Goal: Information Seeking & Learning: Understand process/instructions

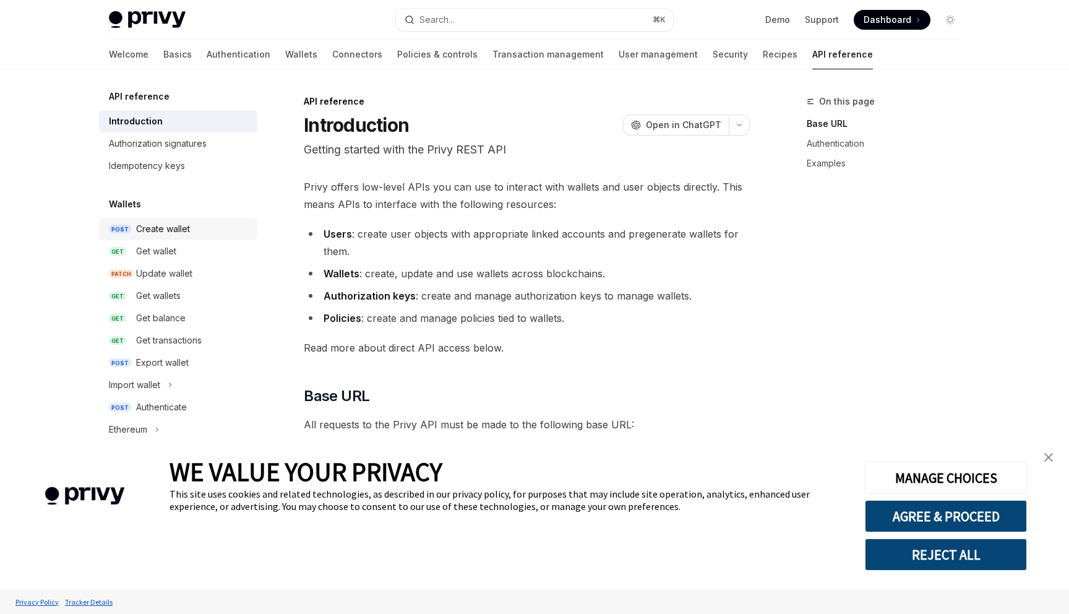
click at [182, 233] on div "Create wallet" at bounding box center [163, 228] width 54 height 15
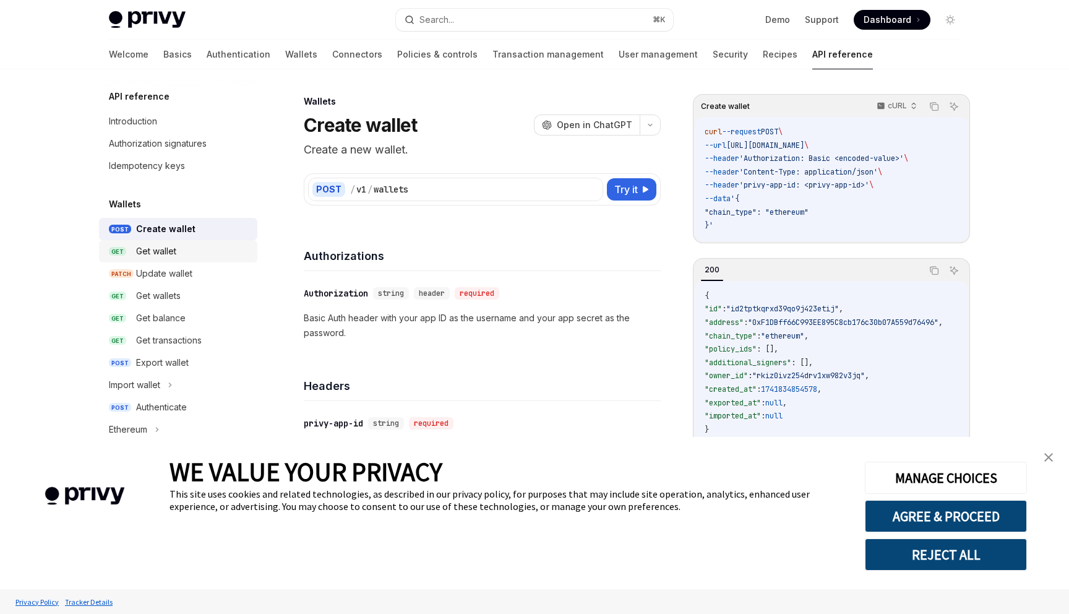
click at [181, 254] on div "Get wallet" at bounding box center [193, 251] width 114 height 15
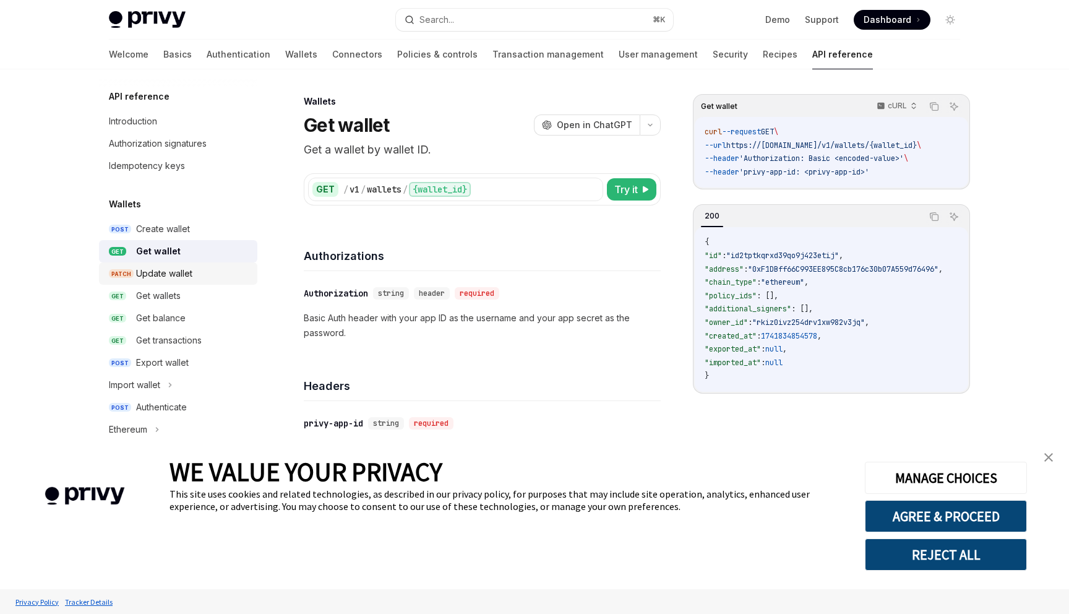
click at [181, 273] on div "Update wallet" at bounding box center [164, 273] width 56 height 15
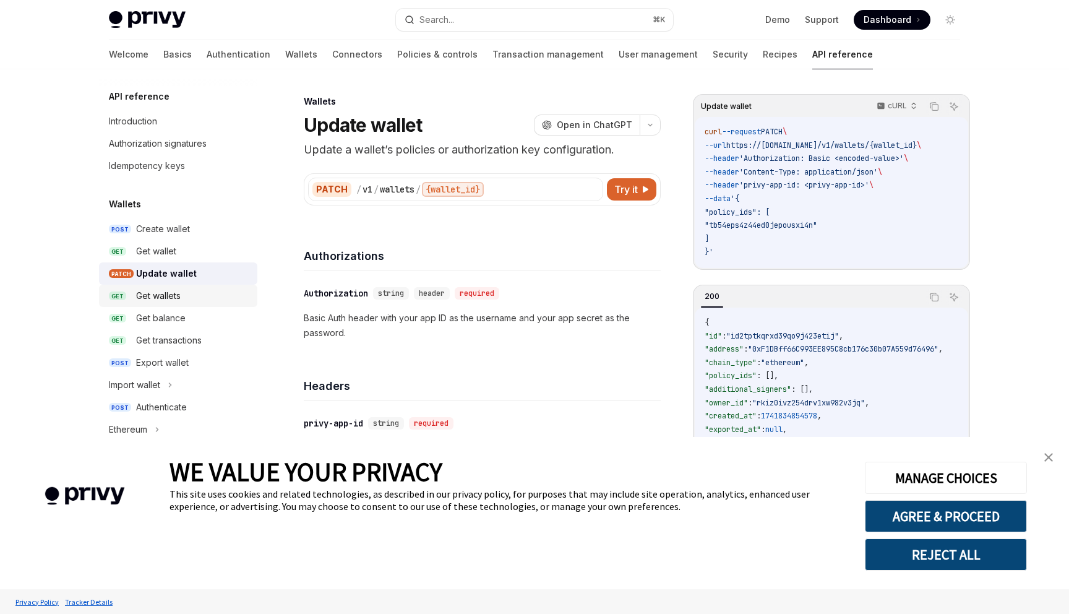
click at [181, 306] on link "GET Get wallets" at bounding box center [178, 295] width 158 height 22
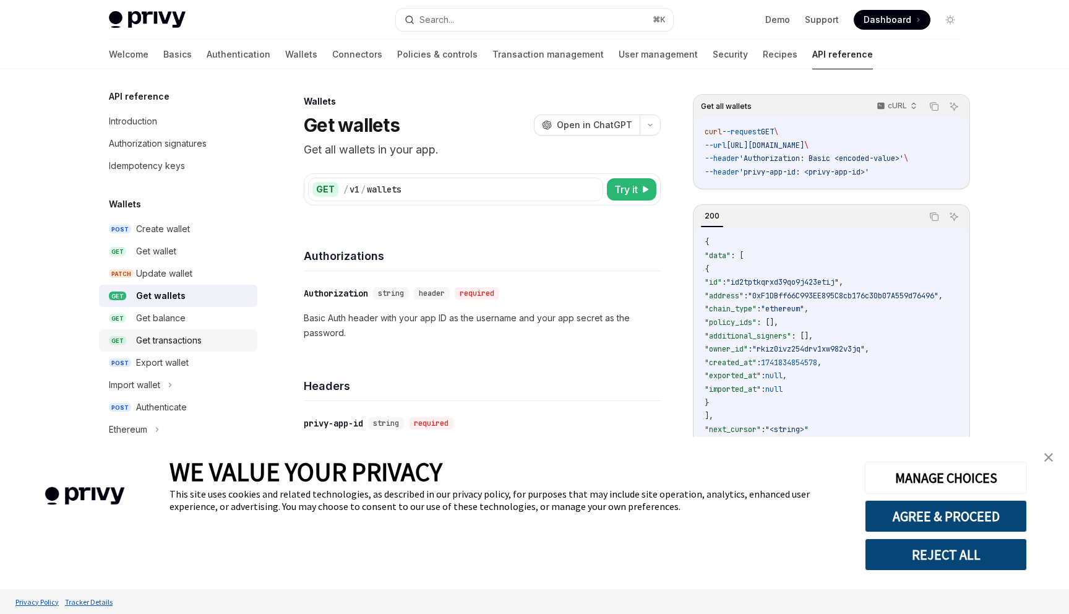
click at [181, 346] on div "Get transactions" at bounding box center [169, 340] width 66 height 15
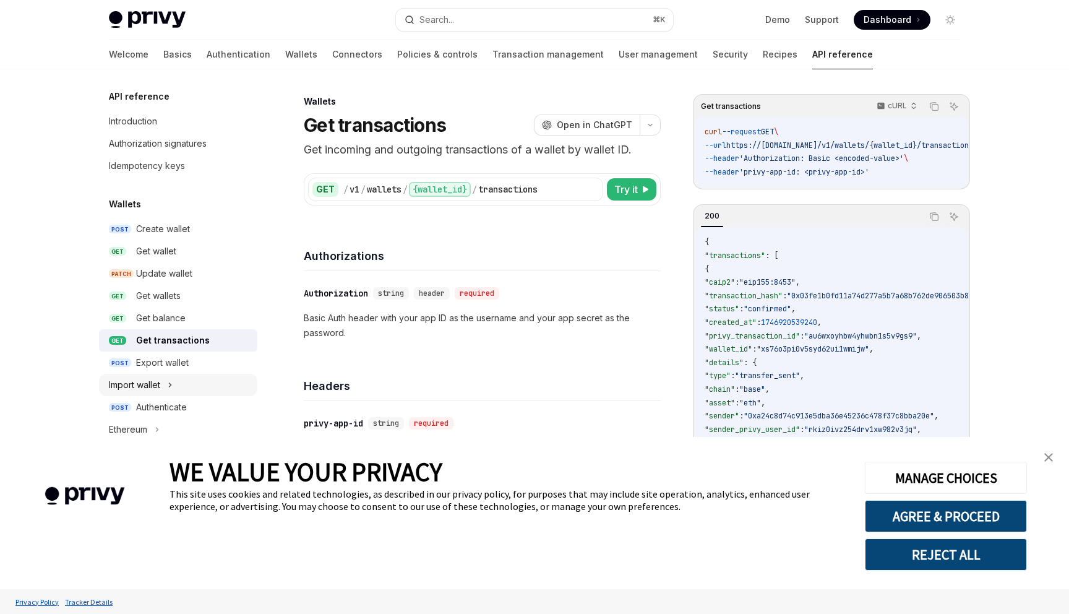
click at [177, 395] on div "Import wallet" at bounding box center [178, 385] width 158 height 22
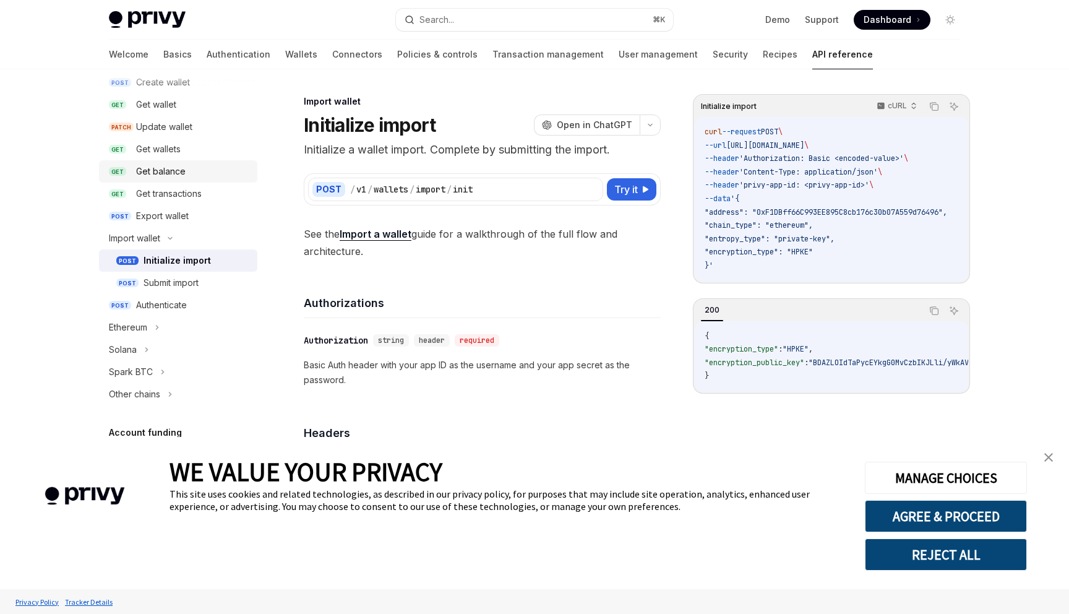
scroll to position [143, 0]
click at [174, 241] on icon at bounding box center [170, 241] width 15 height 5
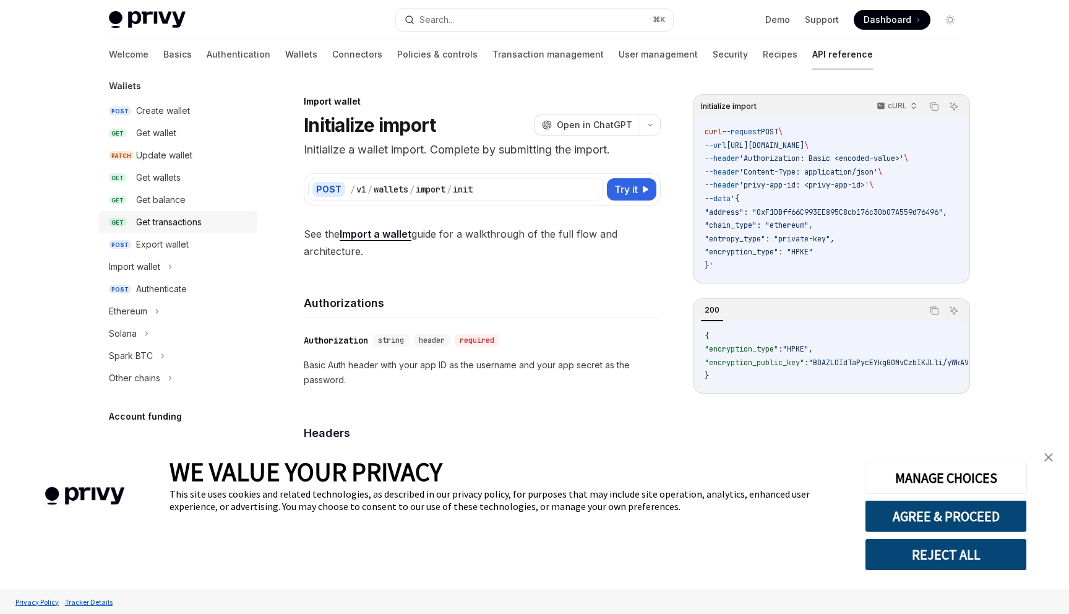
scroll to position [107, 0]
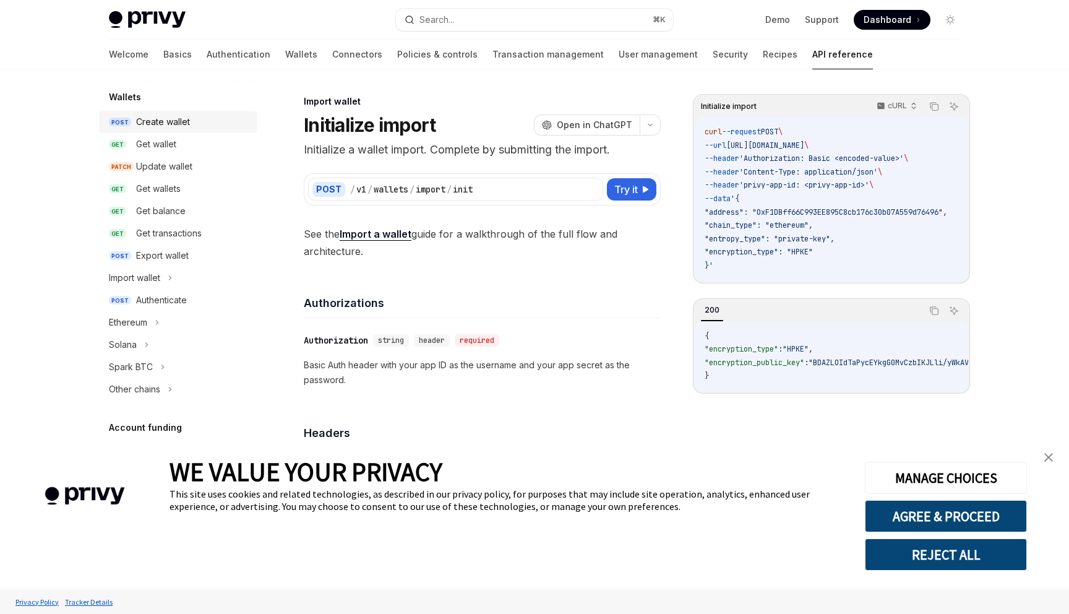
click at [211, 122] on div "Create wallet" at bounding box center [193, 121] width 114 height 15
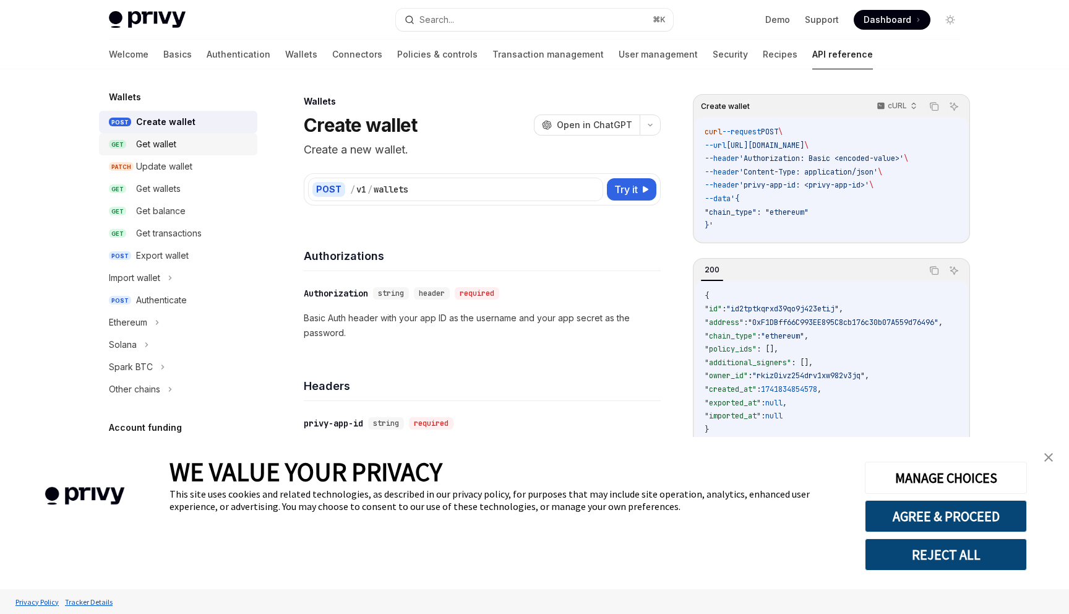
click at [194, 149] on div "Get wallet" at bounding box center [193, 144] width 114 height 15
type textarea "*"
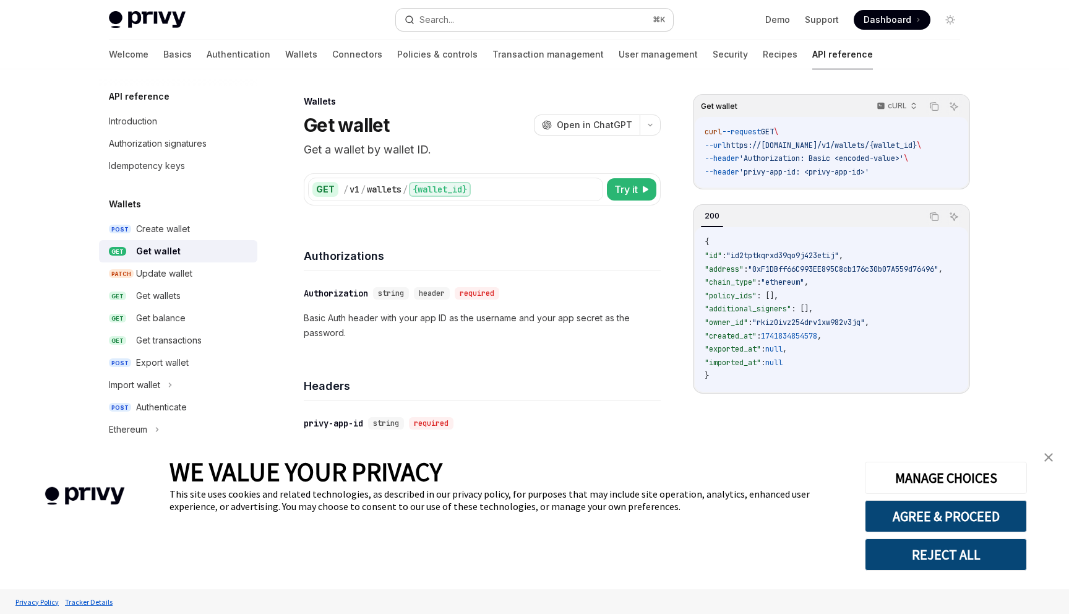
click at [497, 22] on button "Search... ⌘ K" at bounding box center [534, 20] width 277 height 22
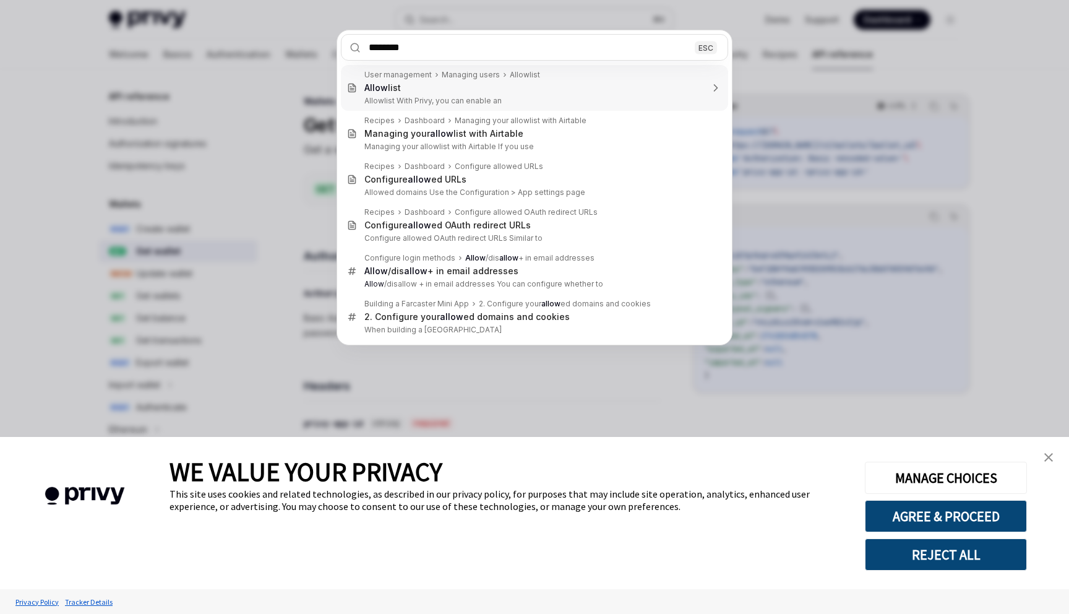
type input "*********"
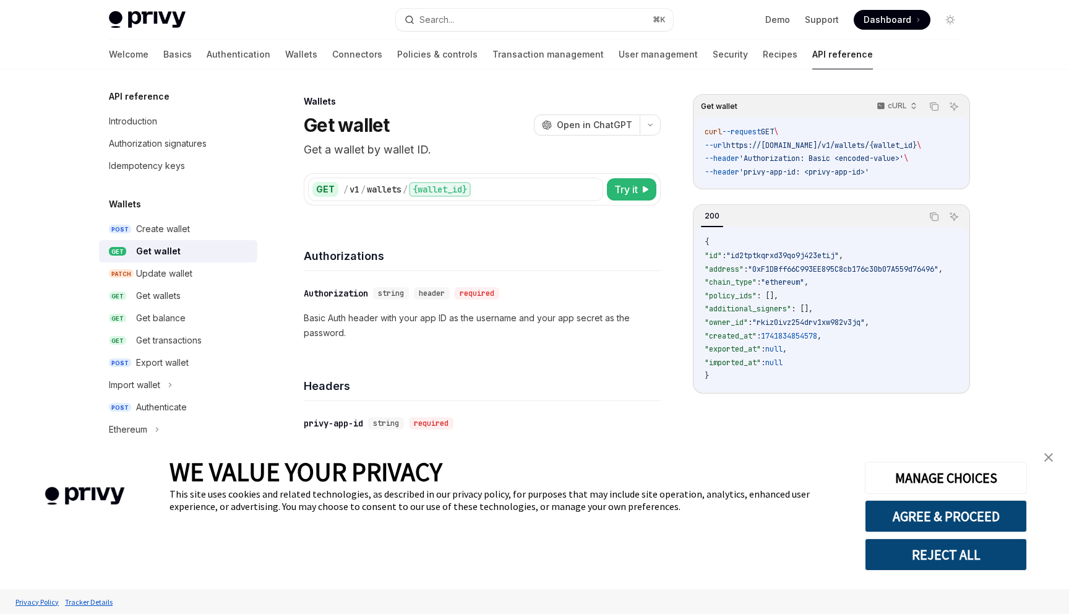
type textarea "*"
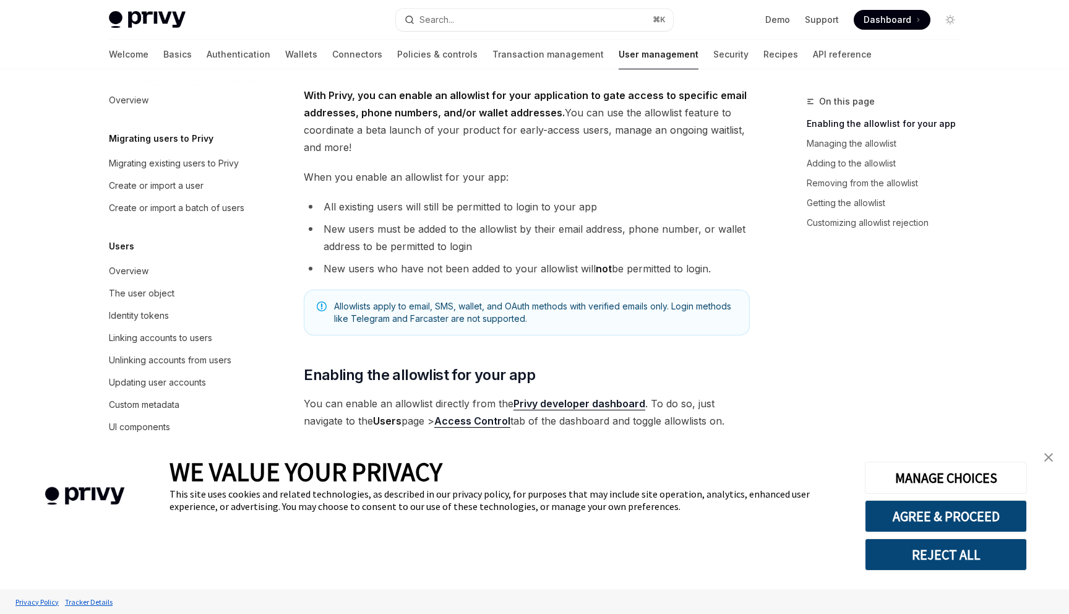
click at [958, 556] on button "REJECT ALL" at bounding box center [946, 554] width 162 height 32
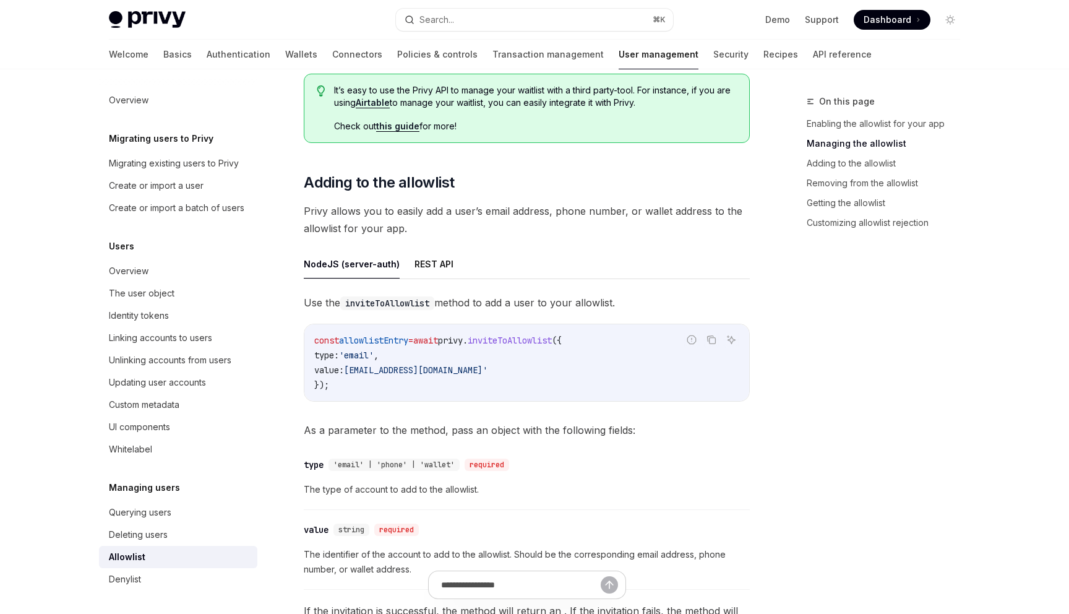
scroll to position [934, 0]
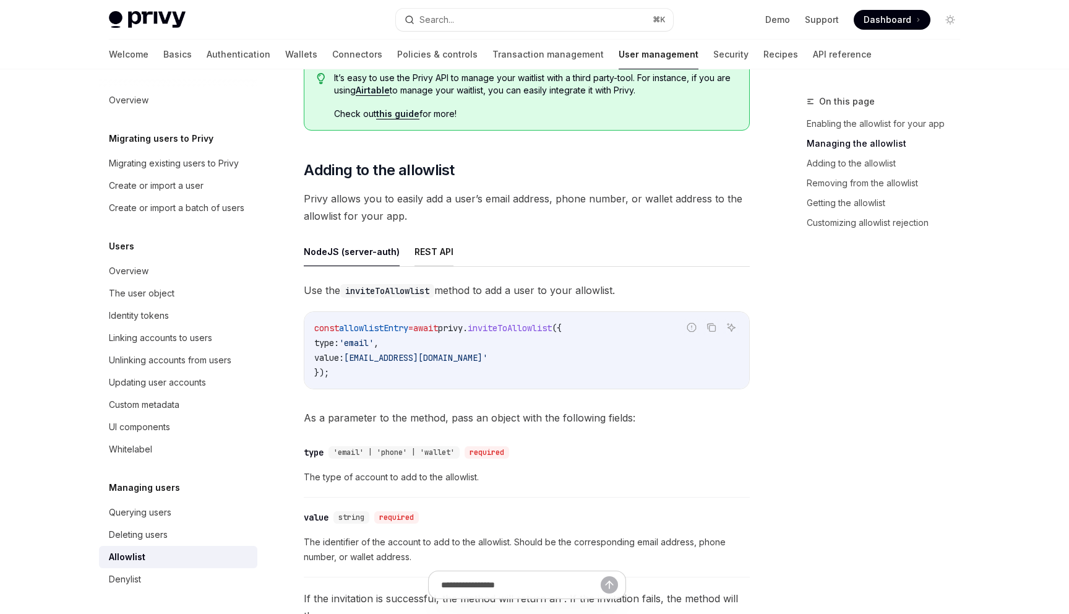
click at [434, 242] on button "REST API" at bounding box center [433, 251] width 39 height 29
type textarea "*"
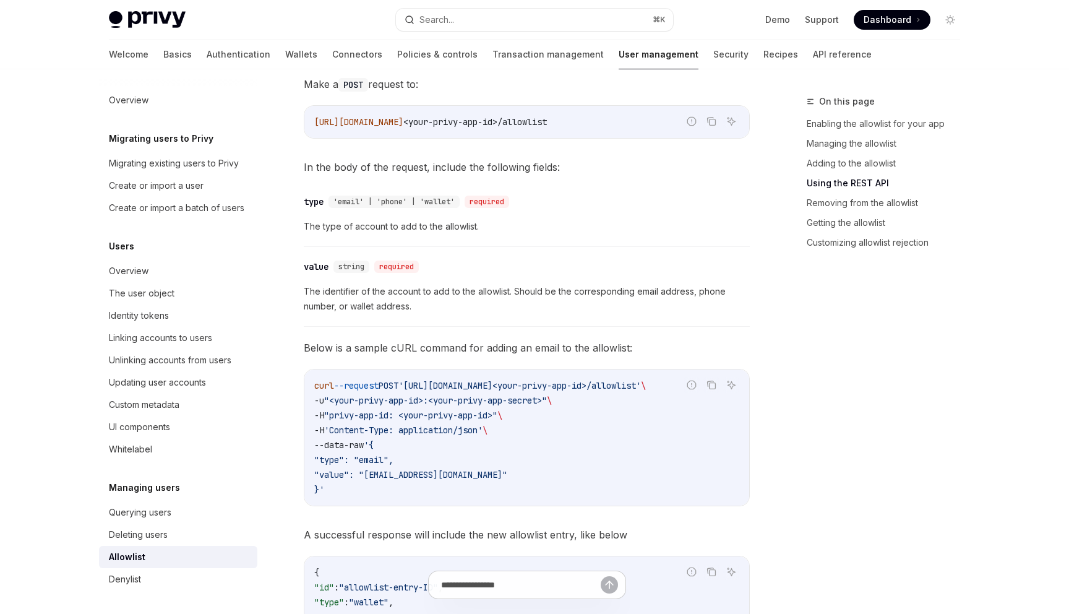
scroll to position [1164, 0]
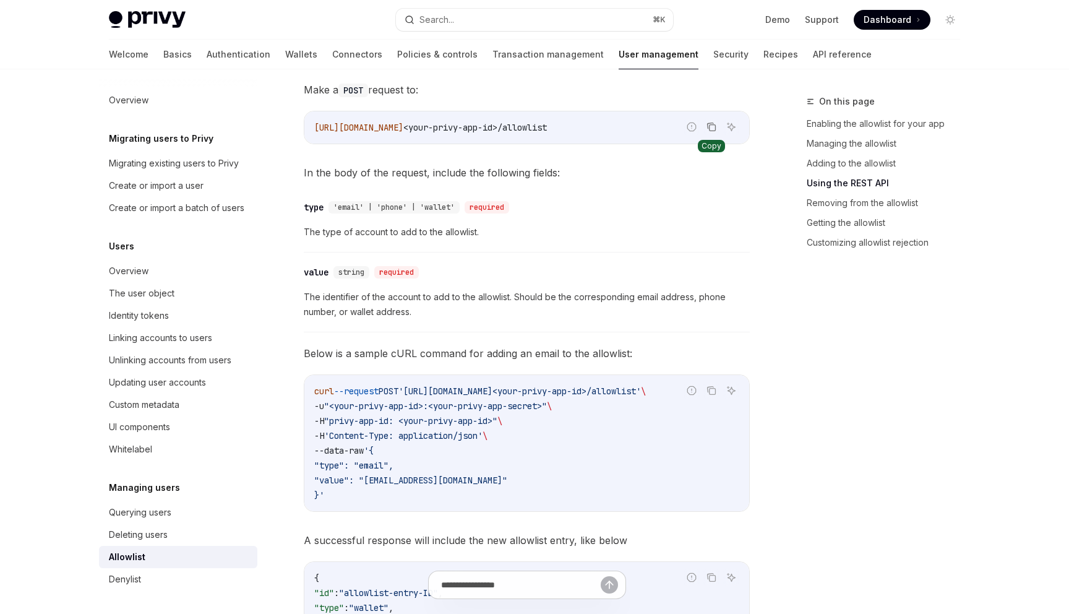
click at [719, 130] on button "Copy the contents from the code block" at bounding box center [711, 127] width 16 height 16
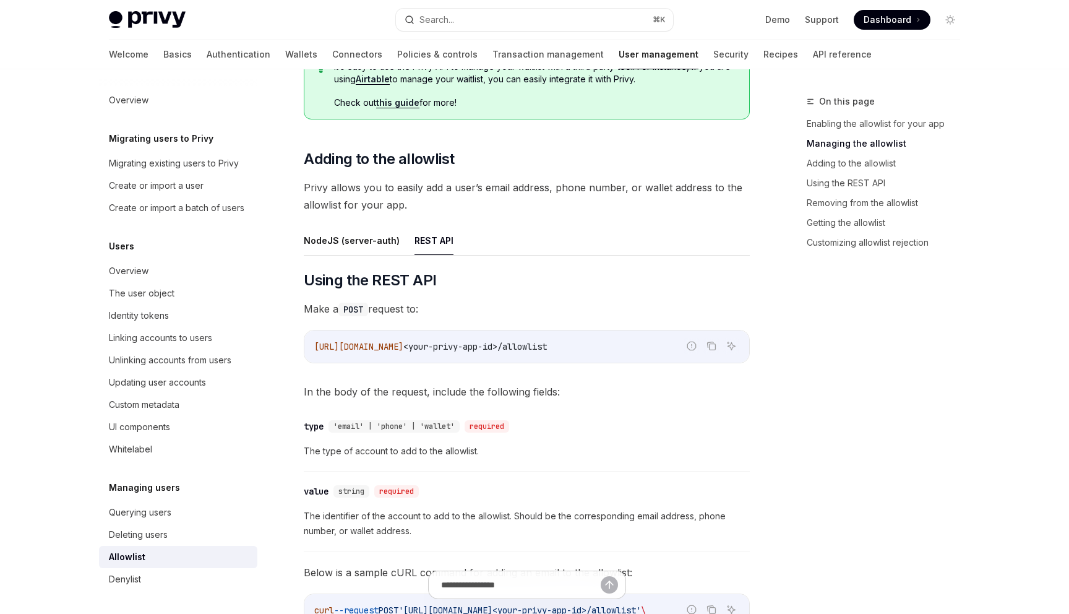
scroll to position [952, 0]
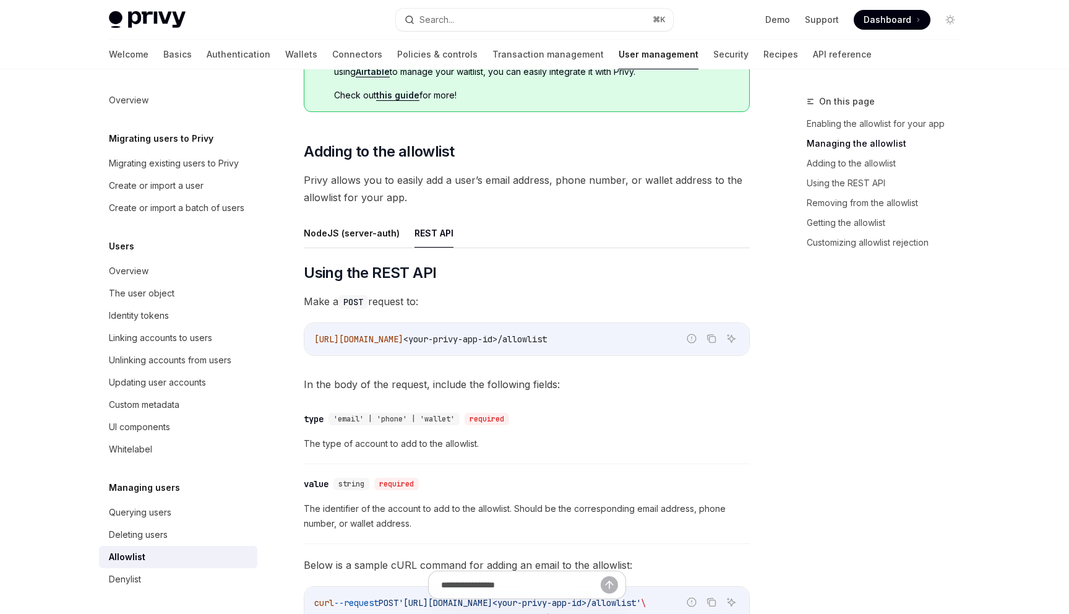
drag, startPoint x: 465, startPoint y: 337, endPoint x: 648, endPoint y: 340, distance: 182.5
click at [648, 340] on code "https://auth.privy.io/api/v1/apps/ <your-privy-app-id>/allowlist" at bounding box center [526, 338] width 425 height 15
click at [403, 336] on span "https://auth.privy.io/api/v1/apps/" at bounding box center [358, 338] width 89 height 11
copy span "/apps/ <your-privy-app-id>/allowlist"
click at [701, 406] on div "​ type 'email' | 'phone' | 'wallet' required The type of account to add to the …" at bounding box center [527, 434] width 446 height 59
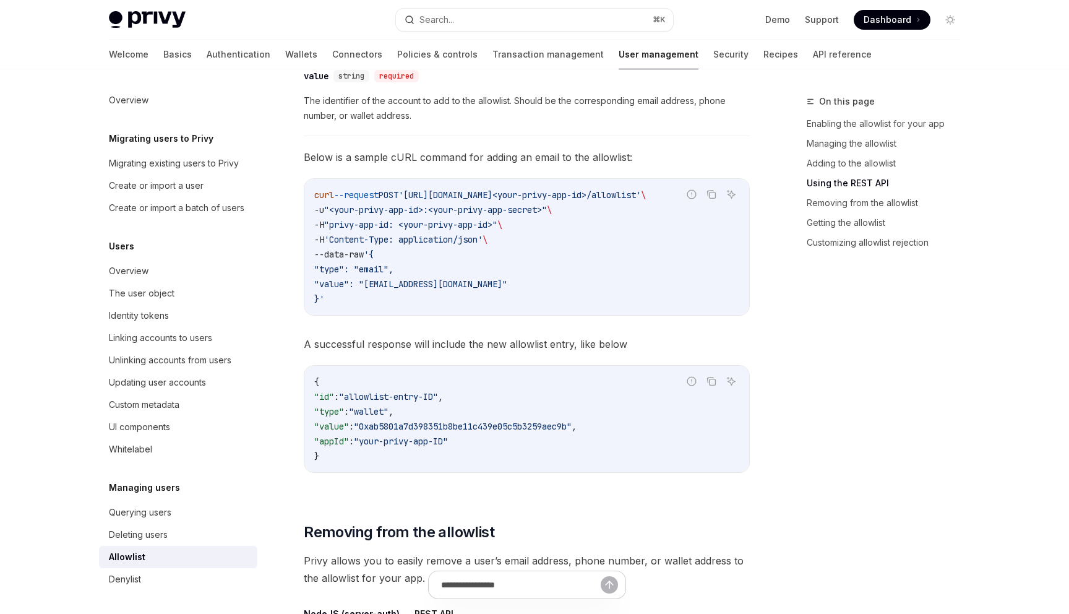
scroll to position [1359, 0]
drag, startPoint x: 485, startPoint y: 288, endPoint x: 302, endPoint y: 270, distance: 183.4
click at [302, 270] on div "Managing users Allowlist OpenAI Open in ChatGPT OpenAI Open in ChatGPT With Pri…" at bounding box center [410, 578] width 683 height 3687
copy code ""type": "email", "value": "user@email.com""
